Goal: Navigation & Orientation: Find specific page/section

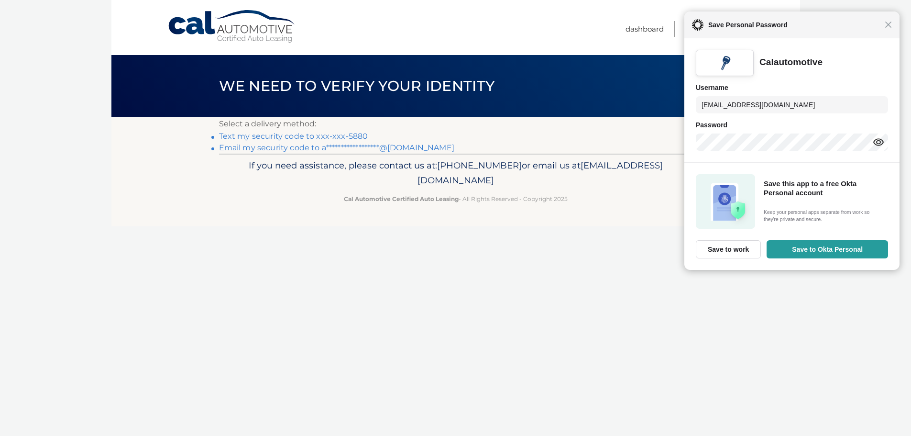
click at [339, 133] on link "Text my security code to xxx-xxx-5880" at bounding box center [293, 136] width 149 height 9
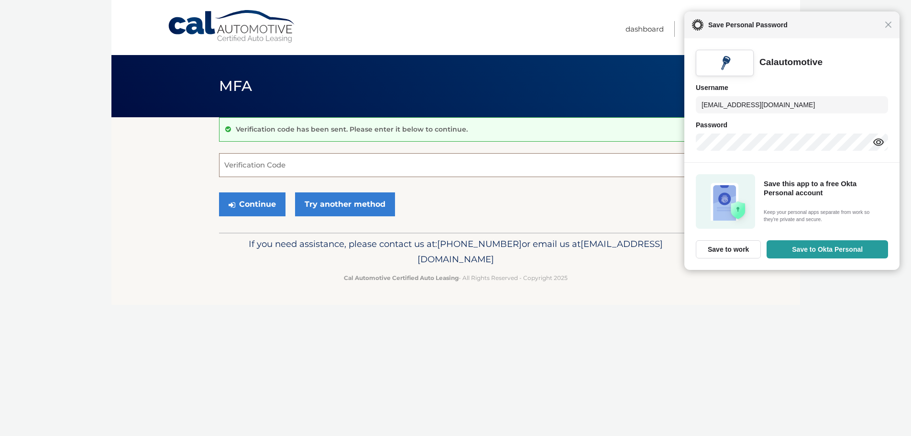
click at [319, 163] on input "Verification Code" at bounding box center [455, 165] width 473 height 24
type input "795392"
click at [258, 200] on button "Continue" at bounding box center [252, 204] width 66 height 24
click at [890, 26] on span "Close" at bounding box center [888, 24] width 7 height 7
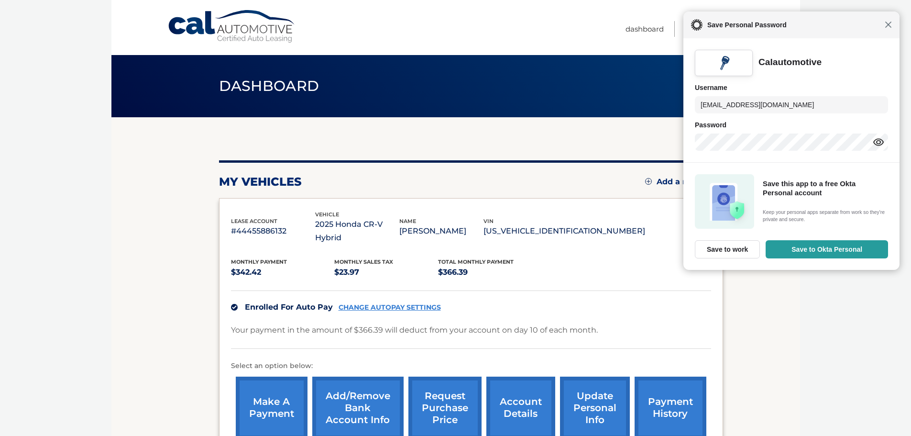
click at [890, 25] on span "Close" at bounding box center [888, 24] width 7 height 7
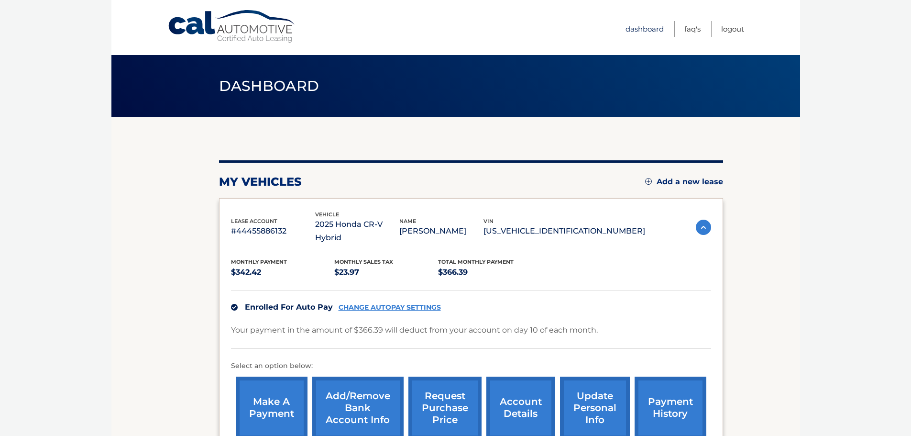
click at [638, 27] on link "Dashboard" at bounding box center [645, 29] width 38 height 16
click at [694, 27] on link "FAQ's" at bounding box center [692, 29] width 16 height 16
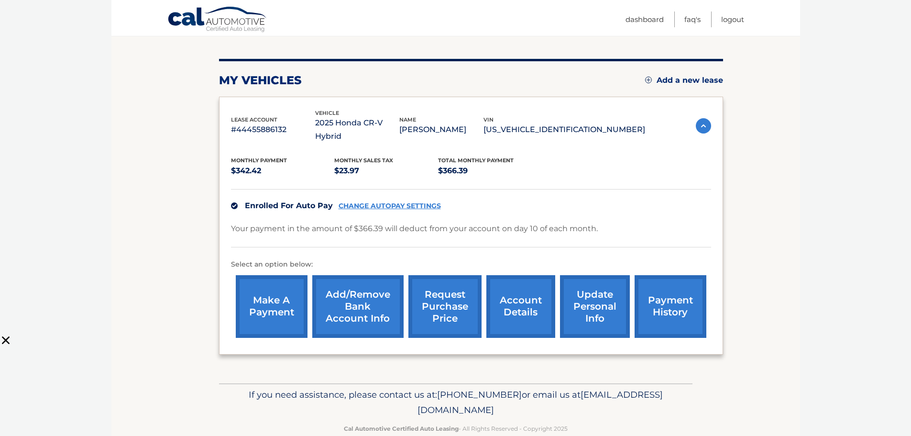
scroll to position [108, 0]
